Goal: Find contact information: Find contact information

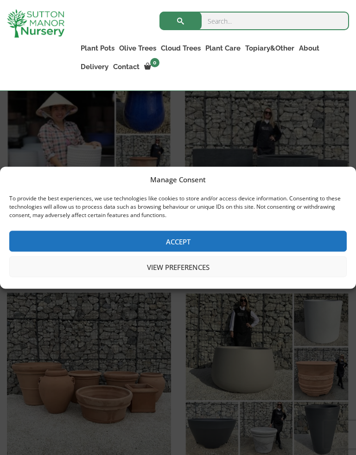
scroll to position [281, 0]
click at [261, 244] on button "Accept" at bounding box center [178, 240] width 338 height 21
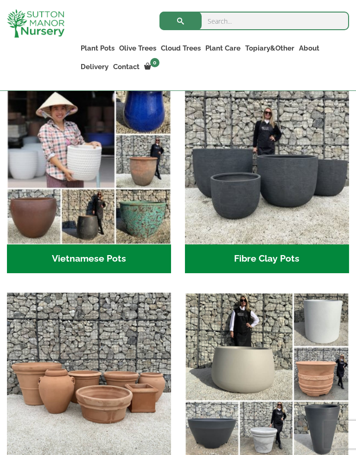
click at [257, 239] on img "Visit product category Fibre Clay Pots" at bounding box center [267, 162] width 164 height 164
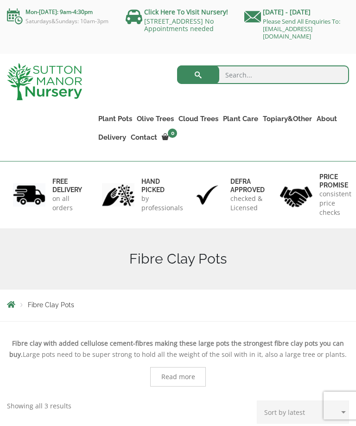
click at [123, 199] on img at bounding box center [118, 195] width 32 height 24
click at [145, 137] on link "Contact" at bounding box center [143, 137] width 31 height 13
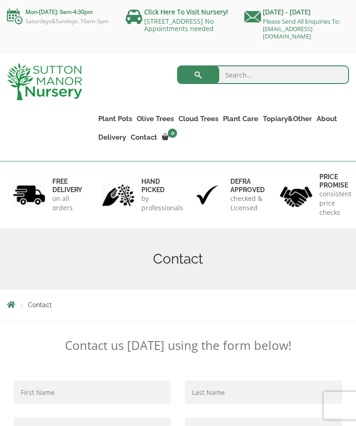
click at [223, 79] on input "search" at bounding box center [263, 74] width 172 height 19
click at [272, 289] on div "Contact" at bounding box center [178, 258] width 356 height 61
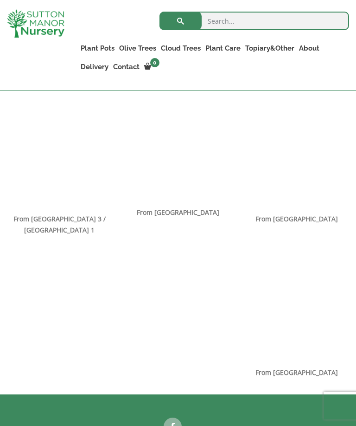
scroll to position [645, 0]
